Goal: Information Seeking & Learning: Learn about a topic

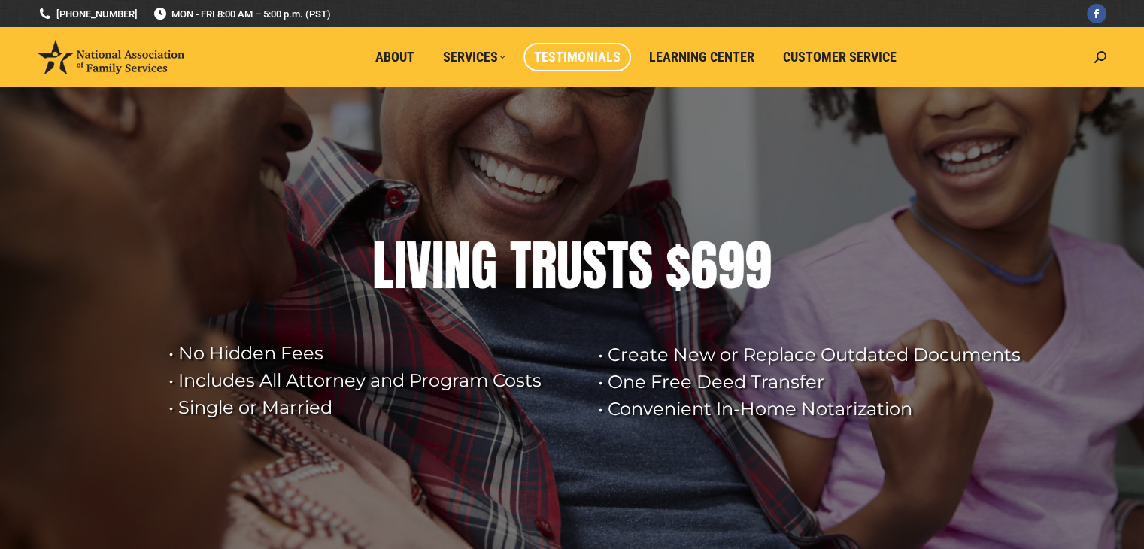
click at [602, 46] on link "Testimonials" at bounding box center [578, 57] width 108 height 29
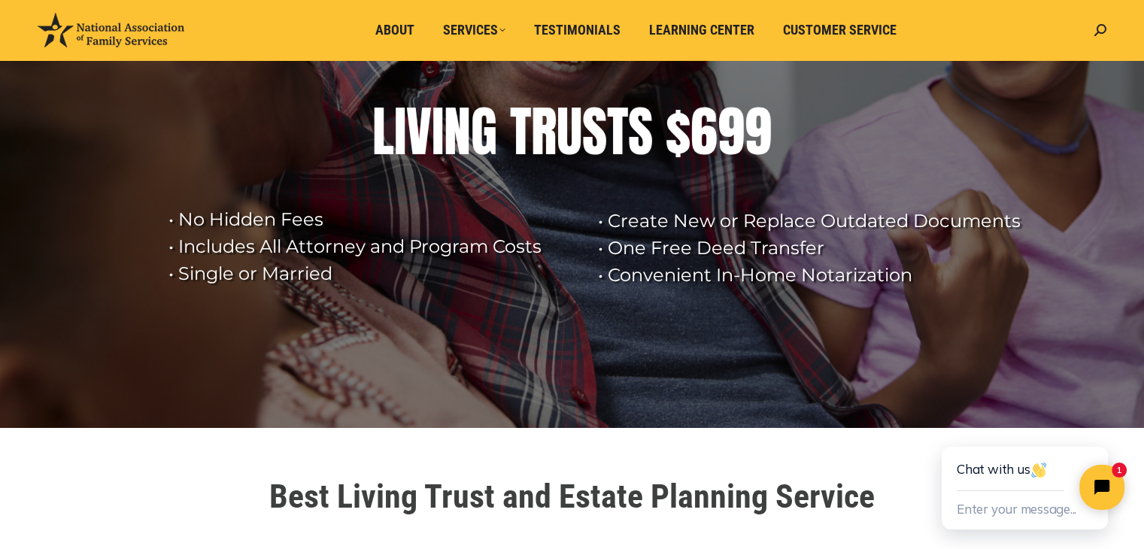
scroll to position [150, 0]
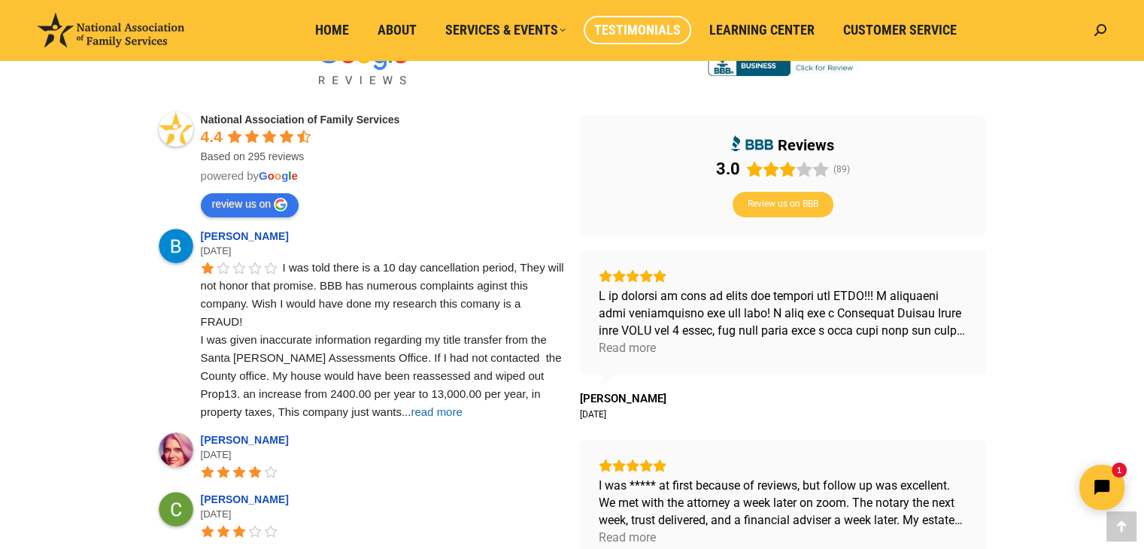
scroll to position [527, 0]
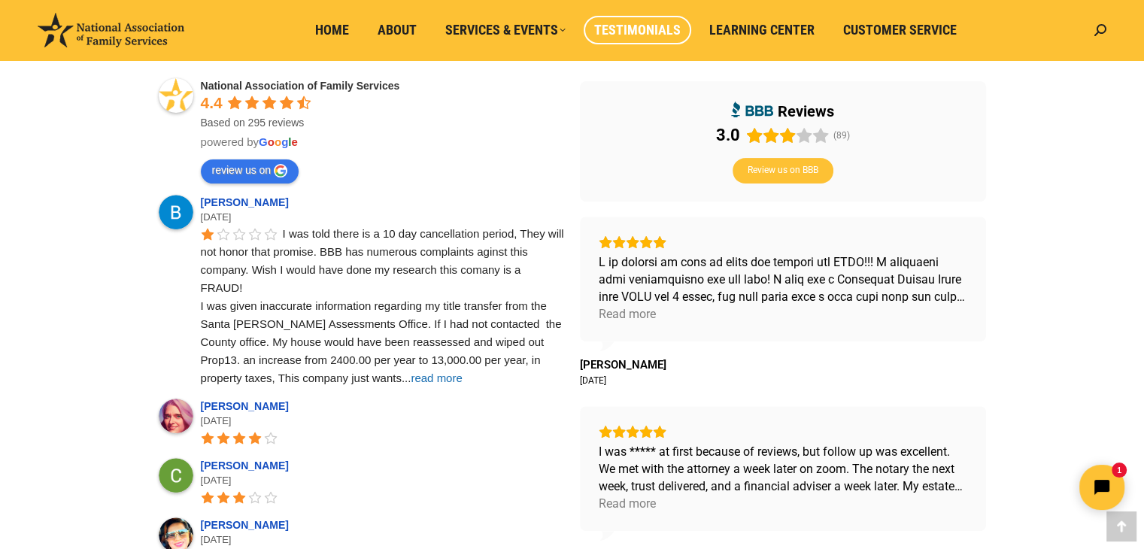
click at [411, 375] on span "read more" at bounding box center [436, 378] width 51 height 13
click at [620, 311] on div "Read more" at bounding box center [627, 313] width 57 height 17
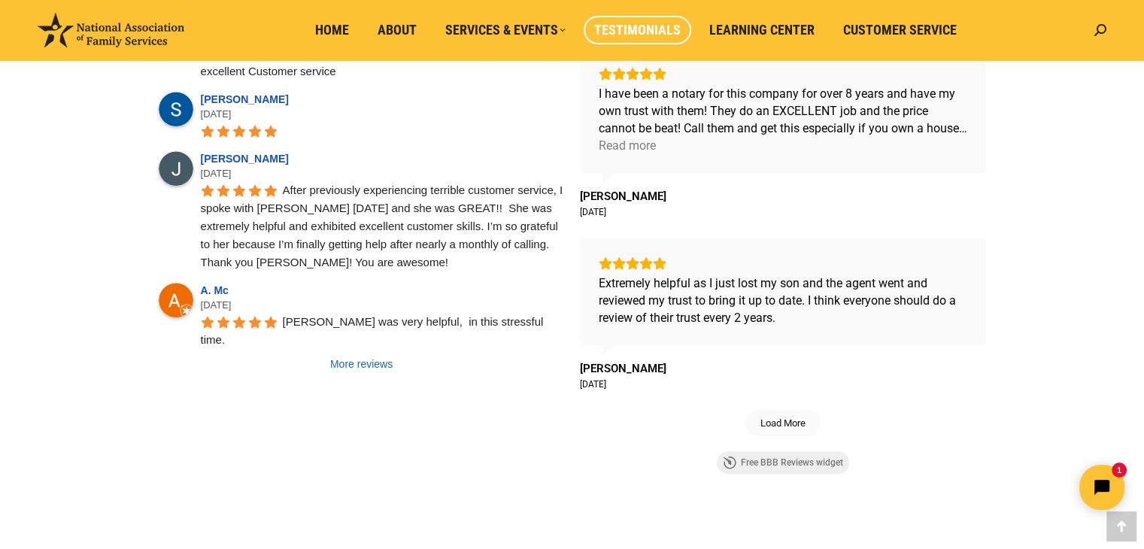
scroll to position [1354, 0]
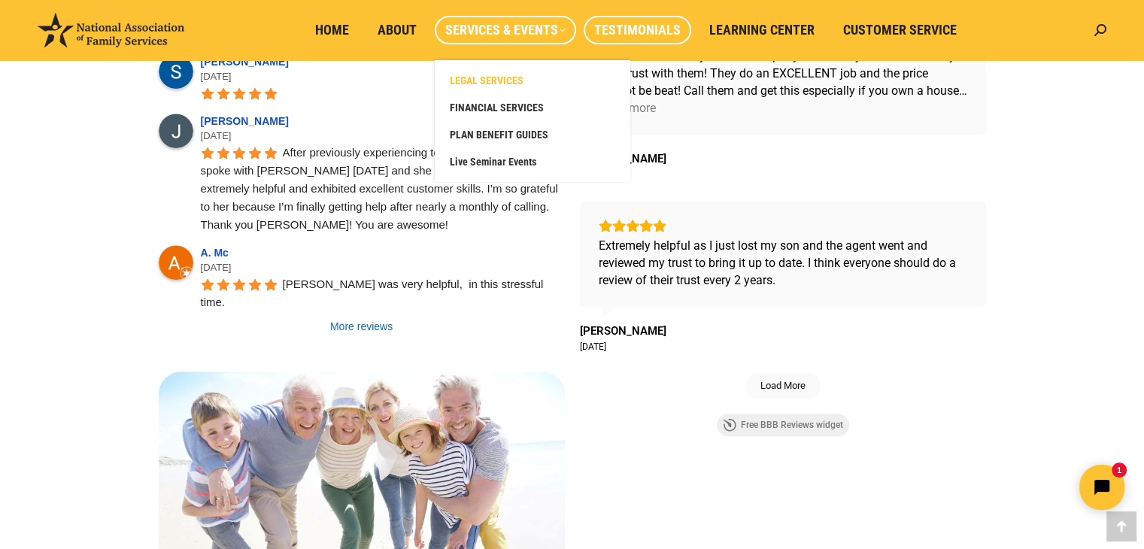
click at [494, 77] on span "LEGAL SERVICES" at bounding box center [487, 81] width 74 height 14
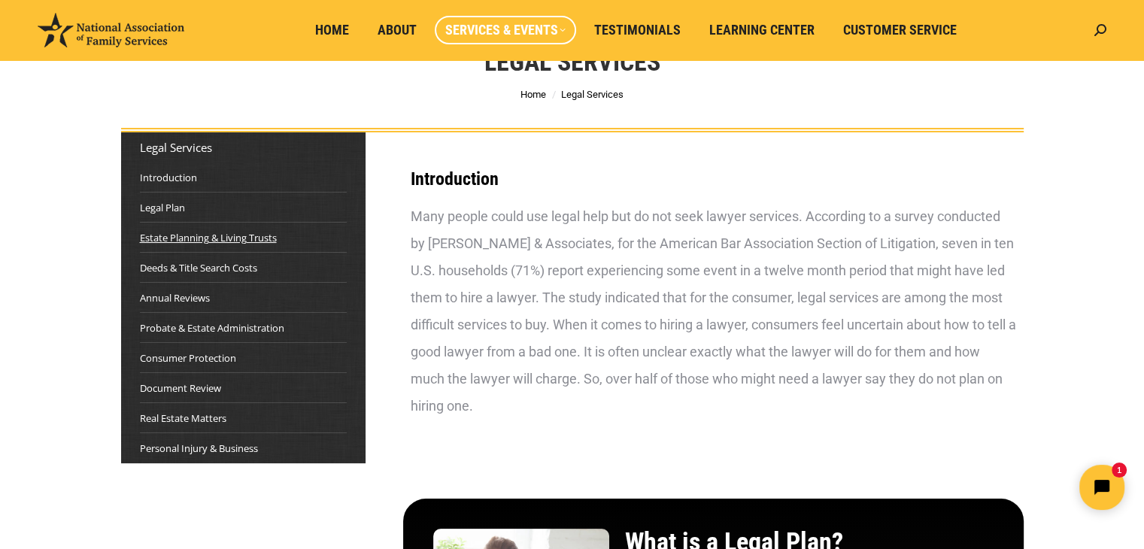
click at [202, 236] on link "Estate Planning & Living Trusts" at bounding box center [208, 237] width 137 height 15
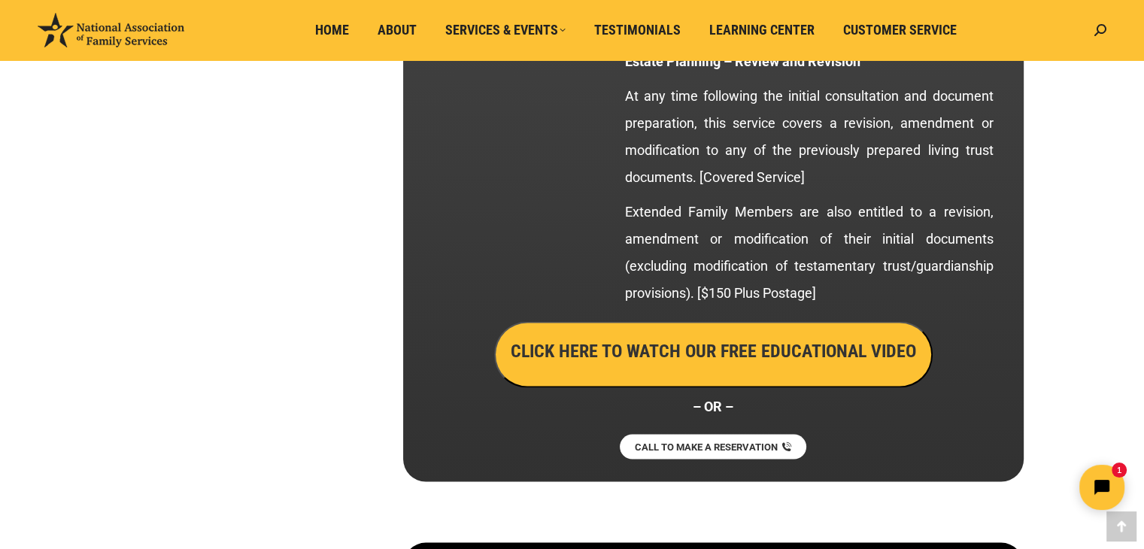
scroll to position [2900, 0]
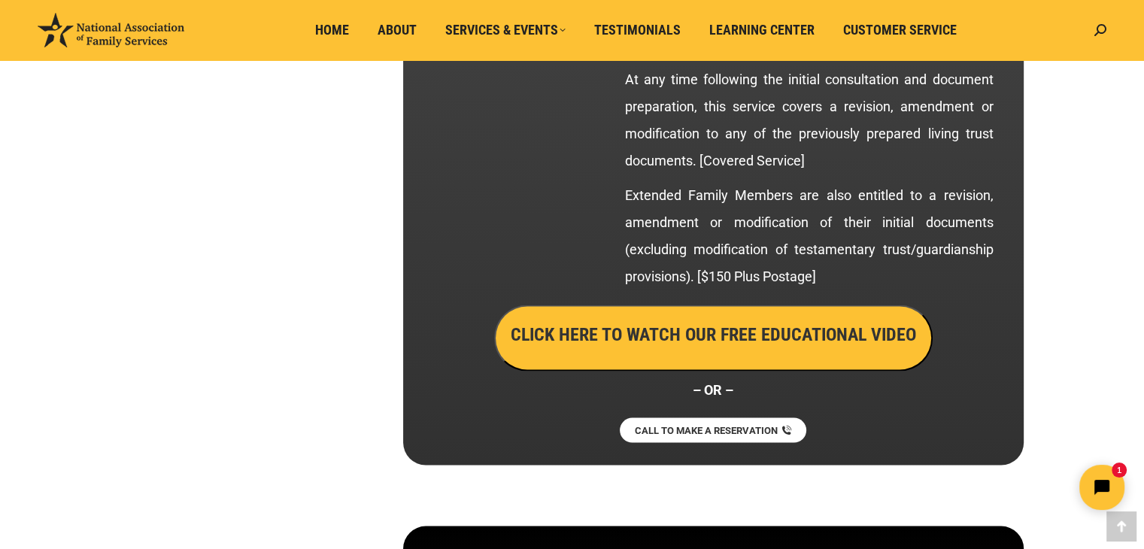
click at [694, 326] on h3 "CLICK HERE TO WATCH OUR FREE EDUCATIONAL VIDEO" at bounding box center [713, 335] width 405 height 26
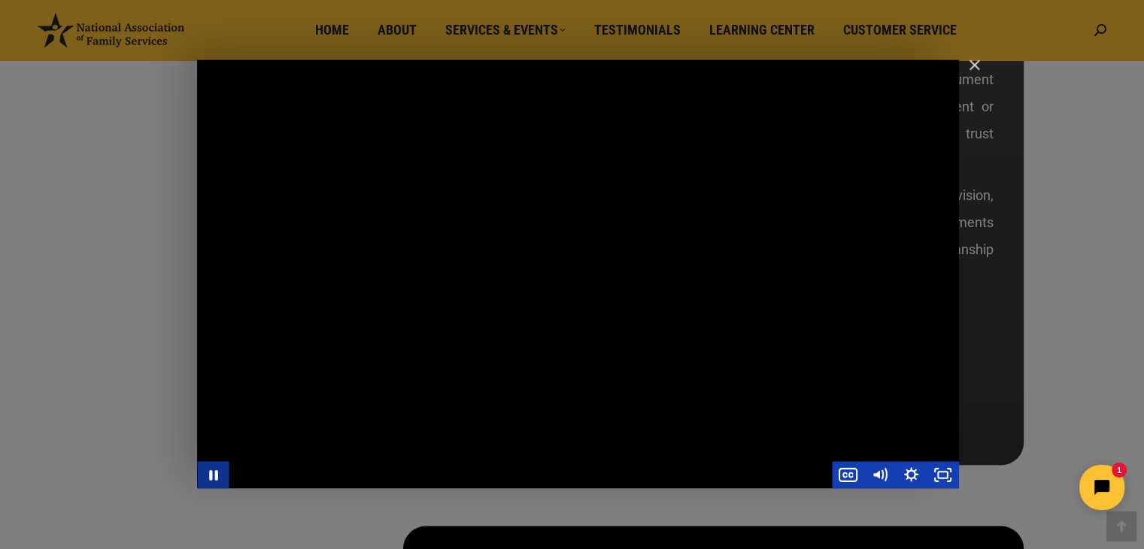
drag, startPoint x: 211, startPoint y: 475, endPoint x: 223, endPoint y: 441, distance: 35.9
click at [211, 475] on icon "Pause" at bounding box center [213, 475] width 32 height 27
click at [214, 470] on icon "Play Video" at bounding box center [215, 475] width 32 height 27
click at [719, 455] on div "Main Video - Full Webinar (Emma) Landon V1.4" at bounding box center [578, 274] width 762 height 429
click html "1"
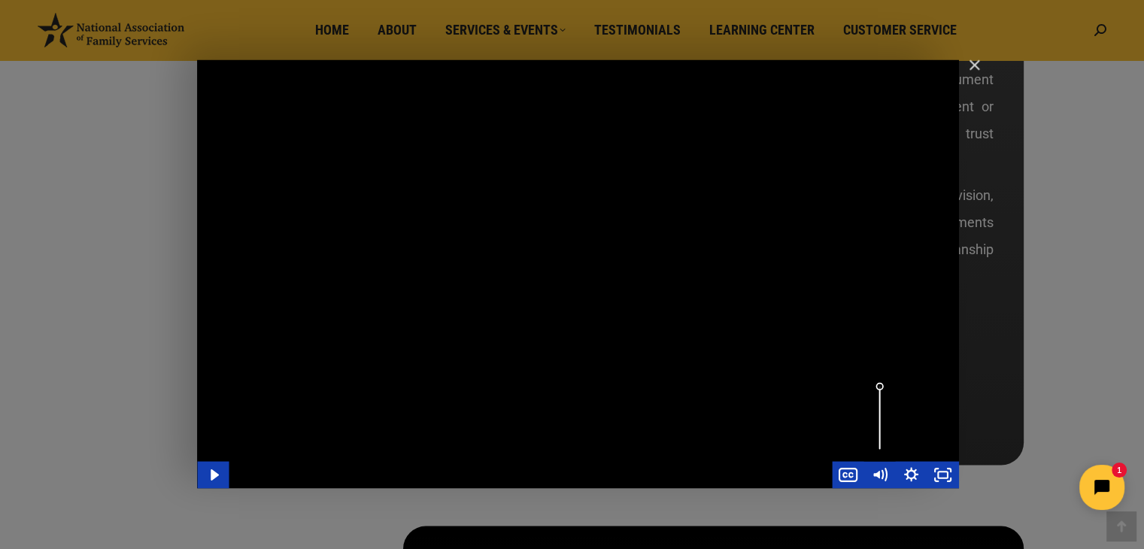
click at [810, 478] on div "Main Video - Full Webinar (Emma) Landon V1.4" at bounding box center [530, 475] width 603 height 27
click at [503, 410] on div "Main Video - Full Webinar (Emma) Landon V1.4" at bounding box center [578, 274] width 762 height 429
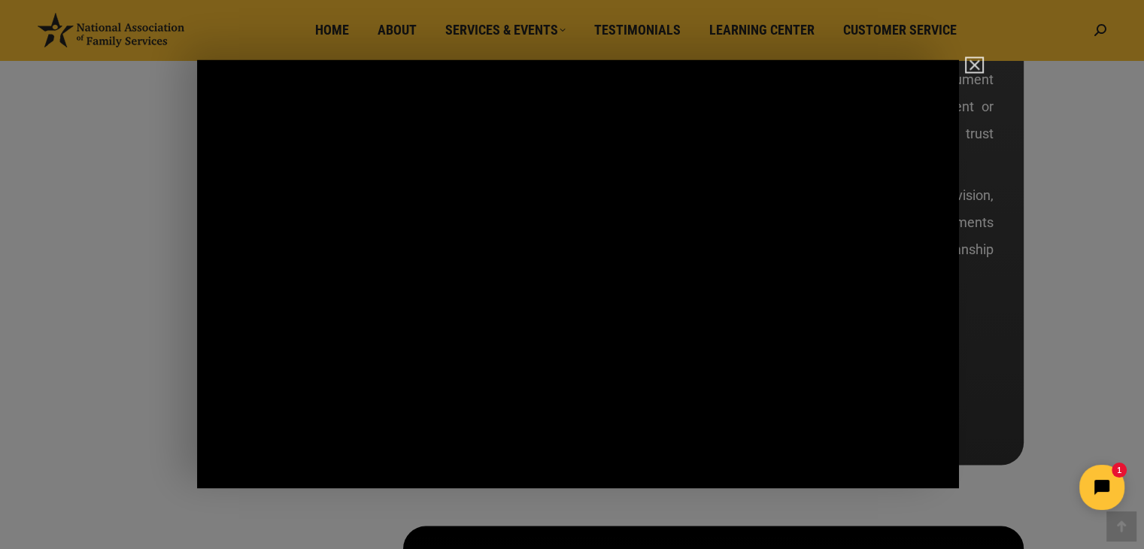
click at [972, 65] on img "Close" at bounding box center [968, 72] width 26 height 26
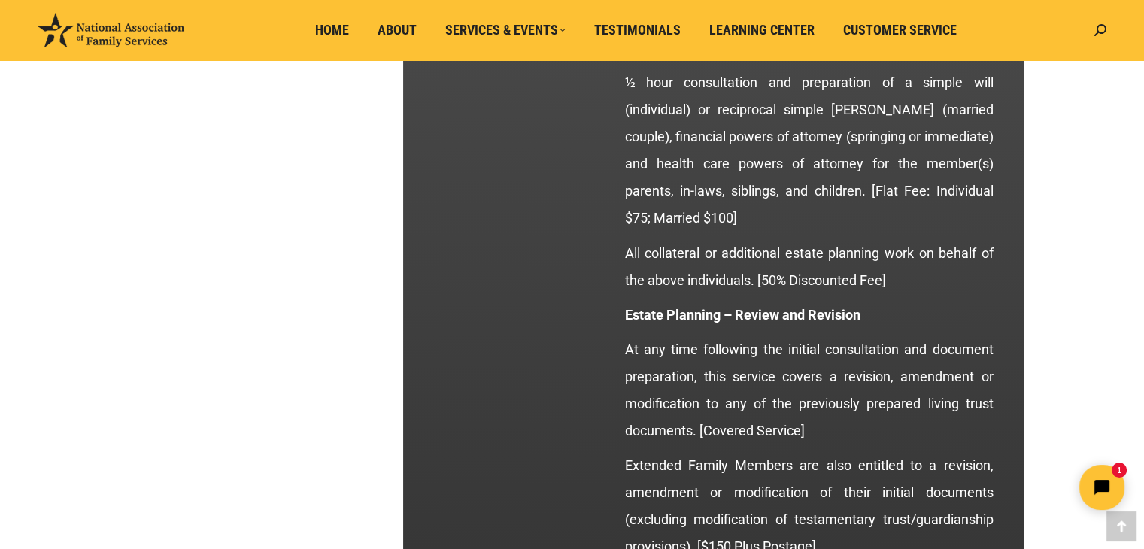
scroll to position [2599, 0]
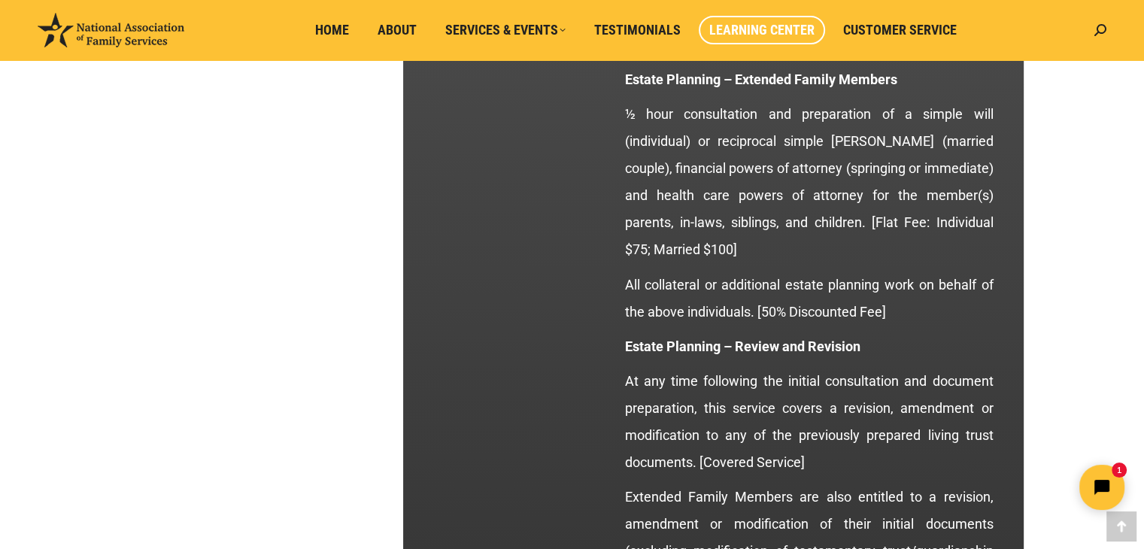
click at [794, 21] on link "Learning Center" at bounding box center [762, 30] width 126 height 29
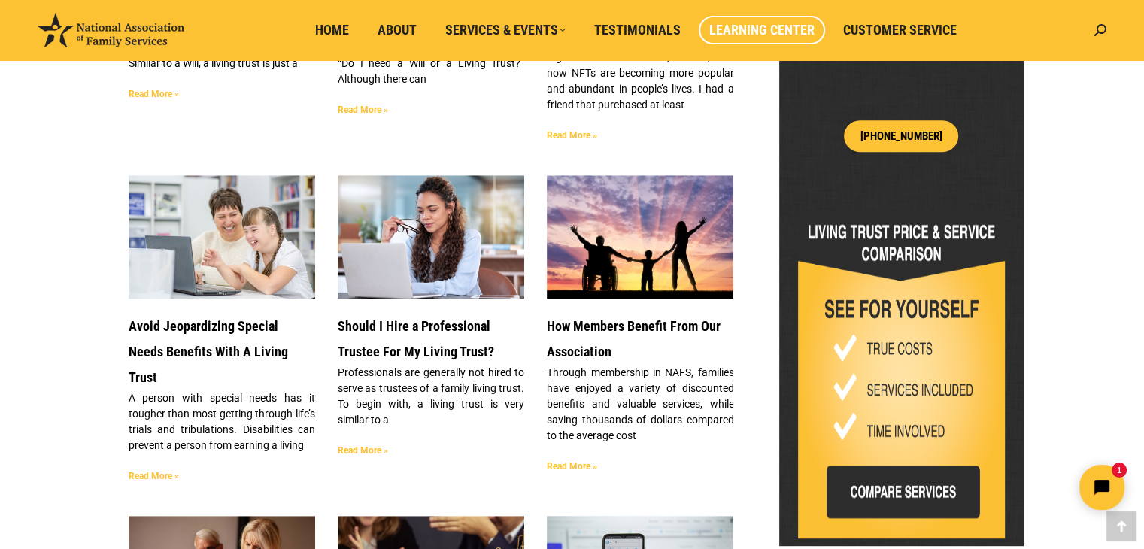
scroll to position [677, 0]
